Goal: Task Accomplishment & Management: Complete application form

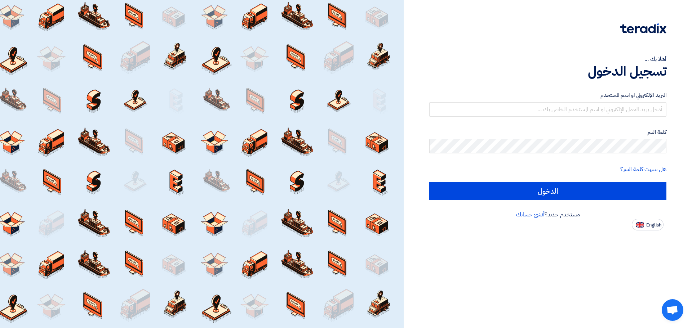
click at [650, 226] on span "English" at bounding box center [653, 225] width 15 height 5
type input "Sign in"
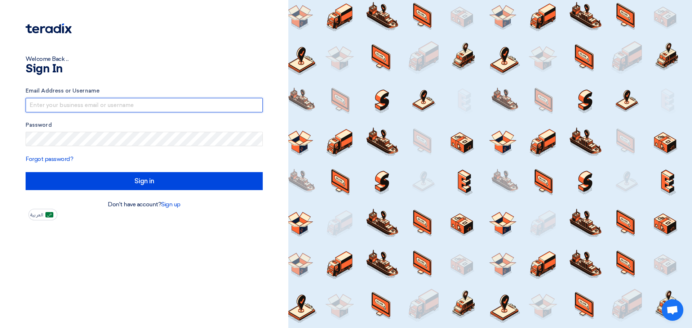
click at [132, 103] on input "text" at bounding box center [144, 105] width 237 height 14
type input "[EMAIL_ADDRESS][DOMAIN_NAME]"
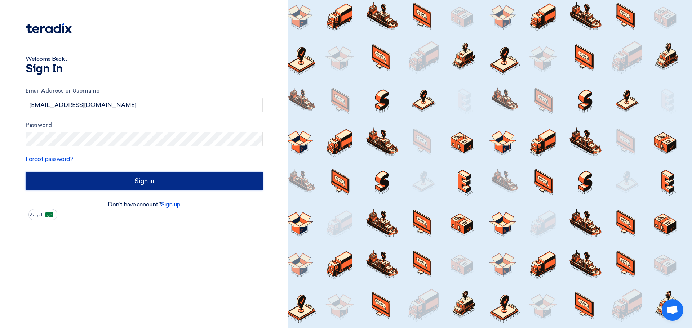
click at [145, 185] on input "Sign in" at bounding box center [144, 181] width 237 height 18
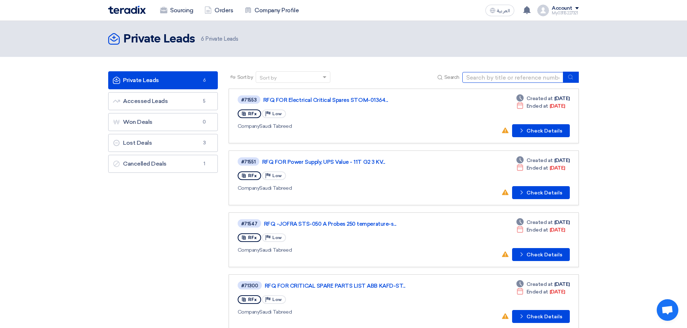
click at [521, 74] on input at bounding box center [512, 77] width 101 height 11
paste input "RFQ FOR STOM-015075-QIPP CONSUMABLES"
click at [571, 76] on icon "submit" at bounding box center [570, 77] width 6 height 6
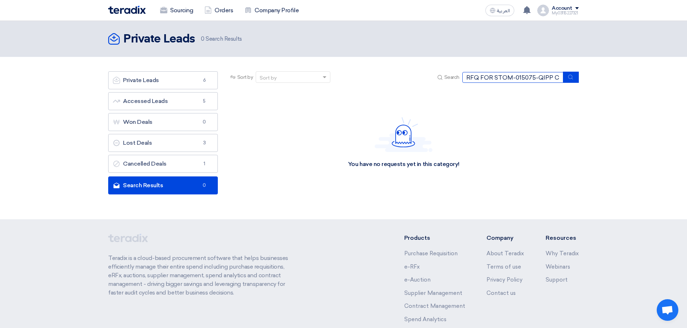
click at [536, 79] on input "RFQ FOR STOM-015075-QIPP CONSUMABLES" at bounding box center [512, 77] width 101 height 11
drag, startPoint x: 510, startPoint y: 77, endPoint x: 588, endPoint y: 78, distance: 78.2
click at [588, 78] on section "Private Leads Private Leads 6 Accessed Leads Accessed Leads 5 Won Deals Won Dea…" at bounding box center [343, 135] width 687 height 156
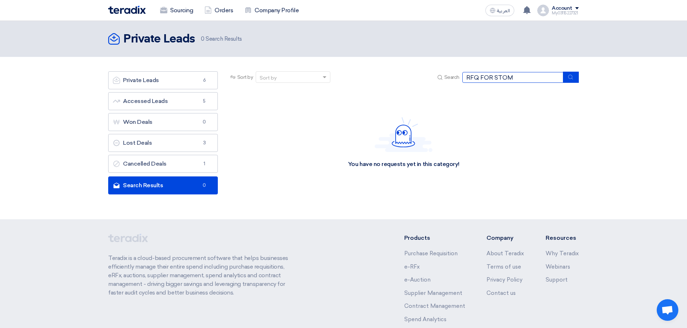
click at [524, 77] on input "RFQ FOR STOM" at bounding box center [512, 77] width 101 height 11
paste input "-015075-QIPP CONSUMABLES"
type input "STOM-015075"
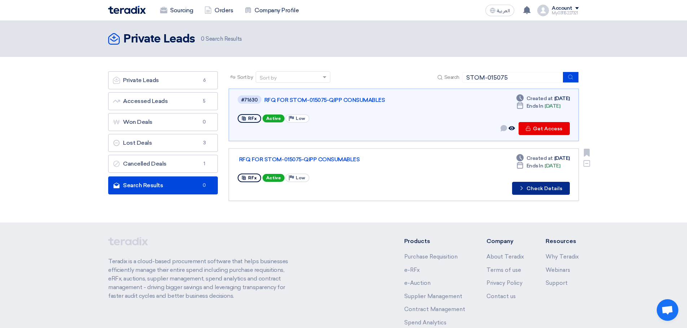
click at [535, 191] on button "Check details Check Details" at bounding box center [541, 188] width 58 height 13
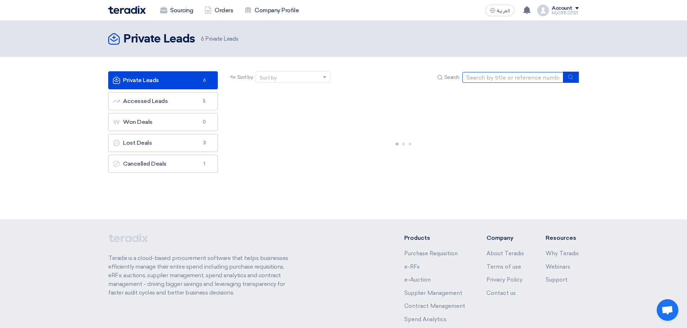
click at [500, 78] on input at bounding box center [512, 77] width 101 height 11
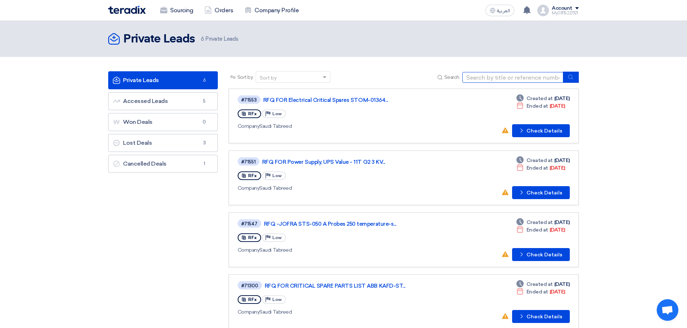
type input "STOM-015075"
click at [571, 76] on icon "submit" at bounding box center [570, 77] width 6 height 6
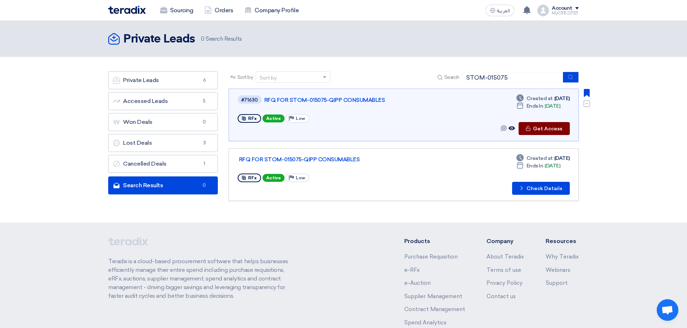
click at [553, 133] on button "Check details Get Access" at bounding box center [543, 128] width 51 height 13
click at [537, 130] on button "Check details Get Access" at bounding box center [543, 128] width 51 height 13
click at [319, 101] on link "RFQ FOR STOM-015075-QIPP CONSUMABLES" at bounding box center [354, 100] width 180 height 6
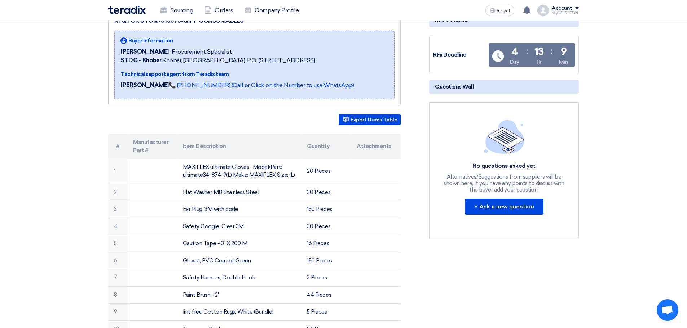
scroll to position [36, 0]
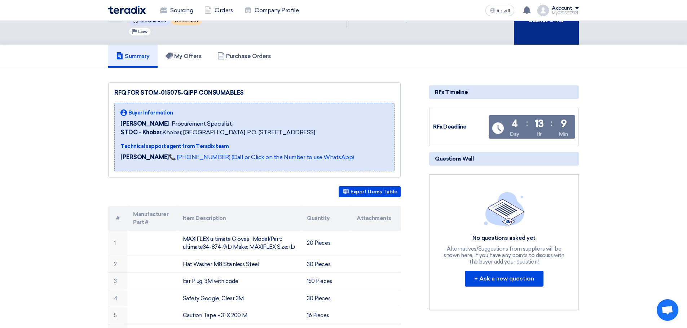
click at [534, 36] on div "Submit Offer" at bounding box center [546, 15] width 65 height 60
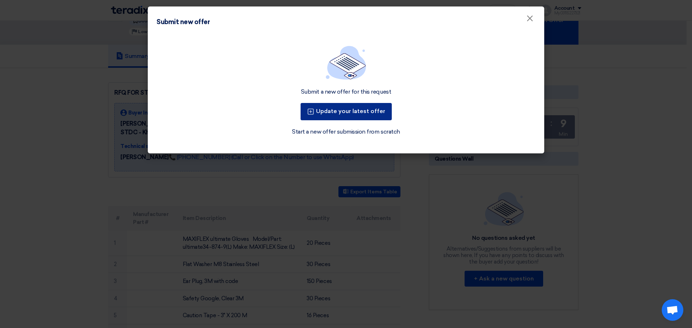
click at [367, 114] on button "Update your latest offer" at bounding box center [346, 111] width 91 height 17
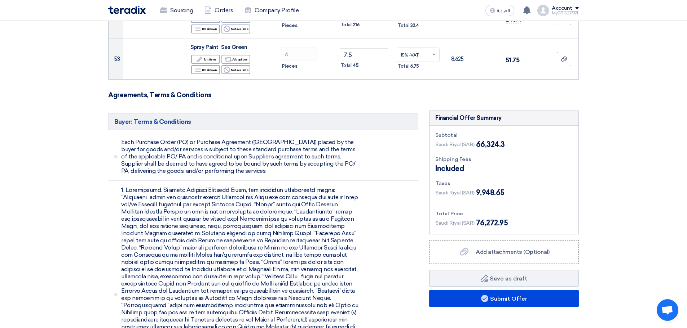
scroll to position [2343, 0]
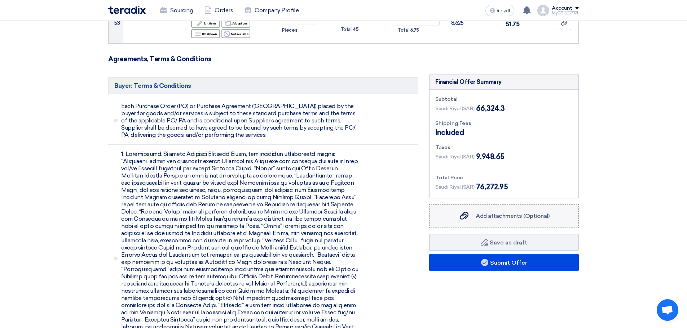
click at [492, 207] on label "Add attachments (Optional) Add attachments (Optional)" at bounding box center [504, 216] width 150 height 24
click at [0, 0] on input "Add attachments (Optional) Add attachments (Optional)" at bounding box center [0, 0] width 0 height 0
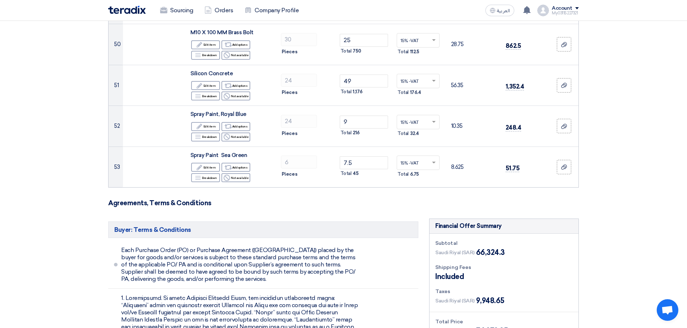
scroll to position [2163, 0]
